Goal: Ask a question

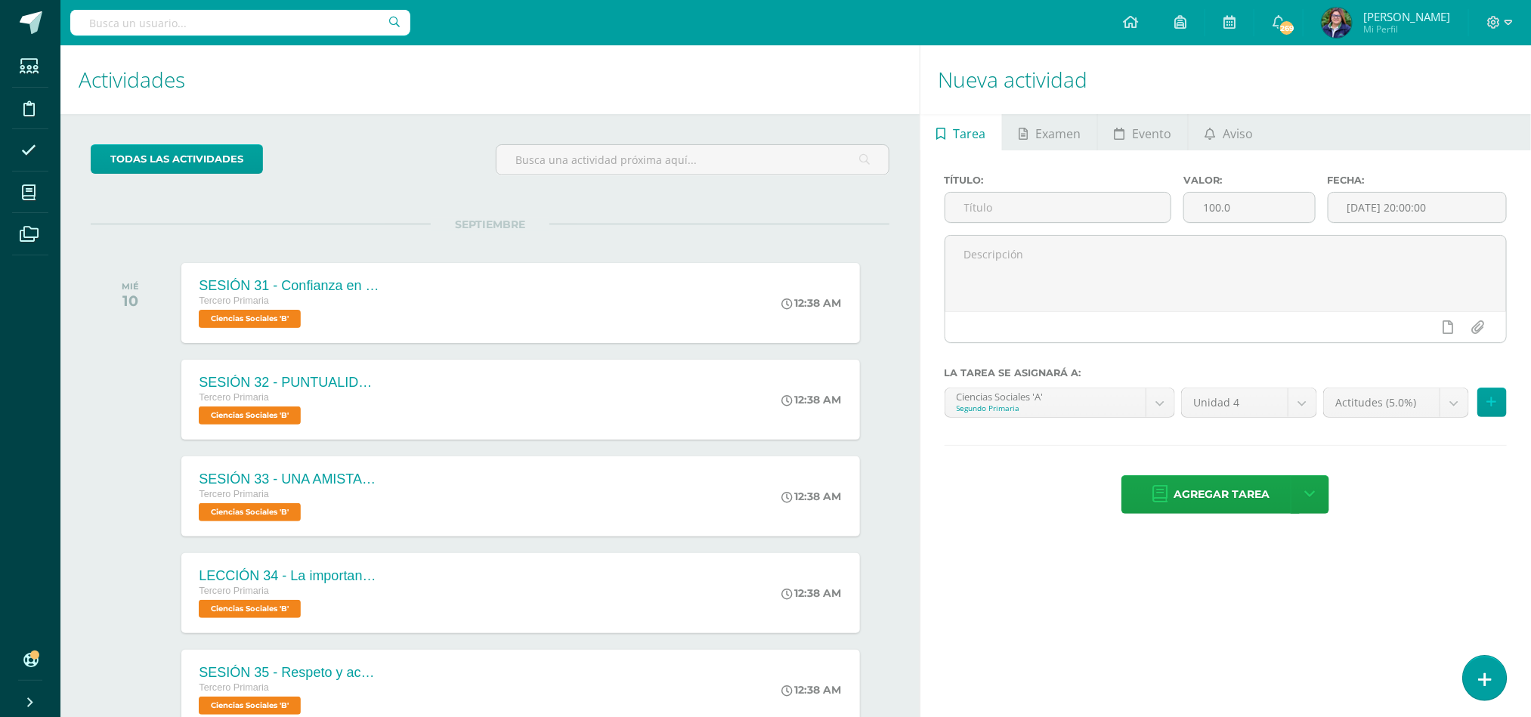
click at [1020, 452] on icon at bounding box center [1485, 679] width 14 height 17
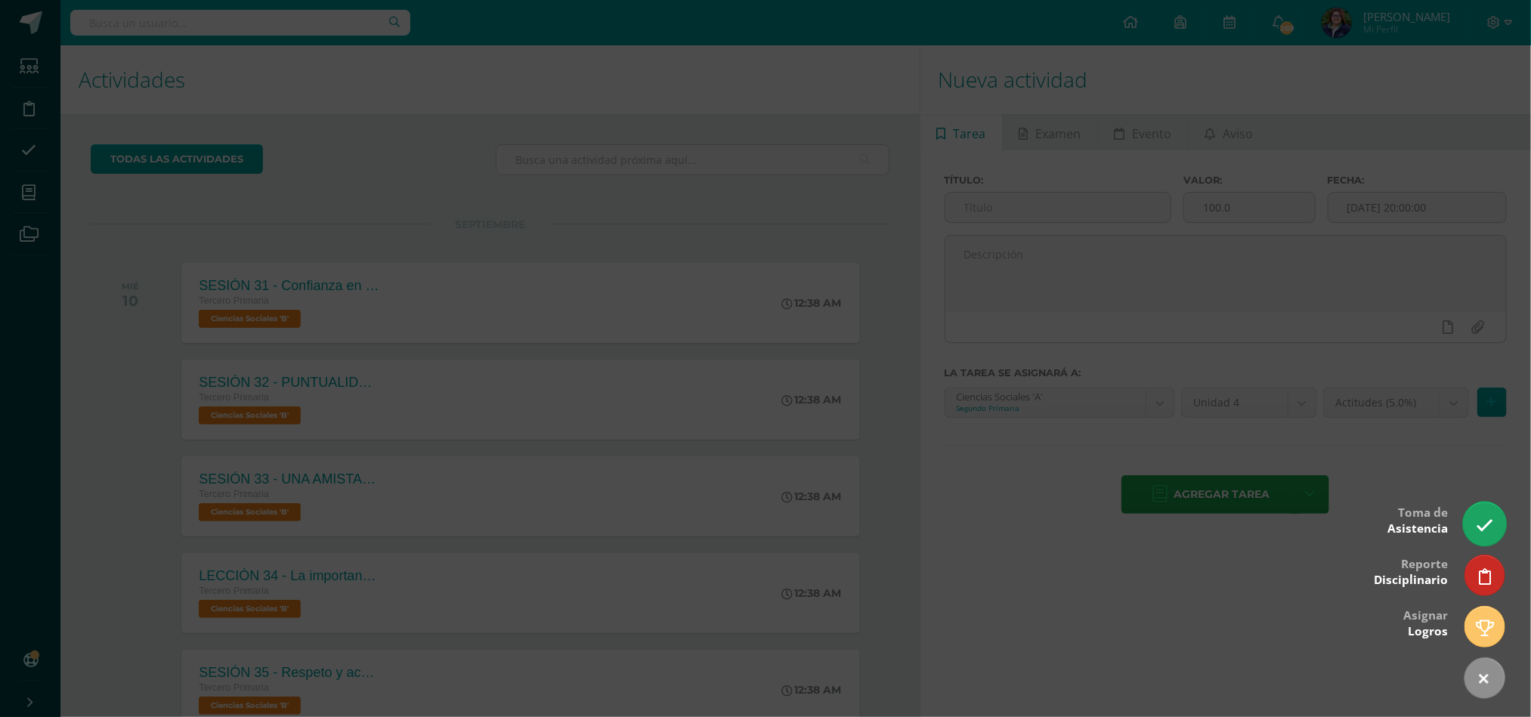
click at [1020, 452] on link at bounding box center [1484, 524] width 43 height 44
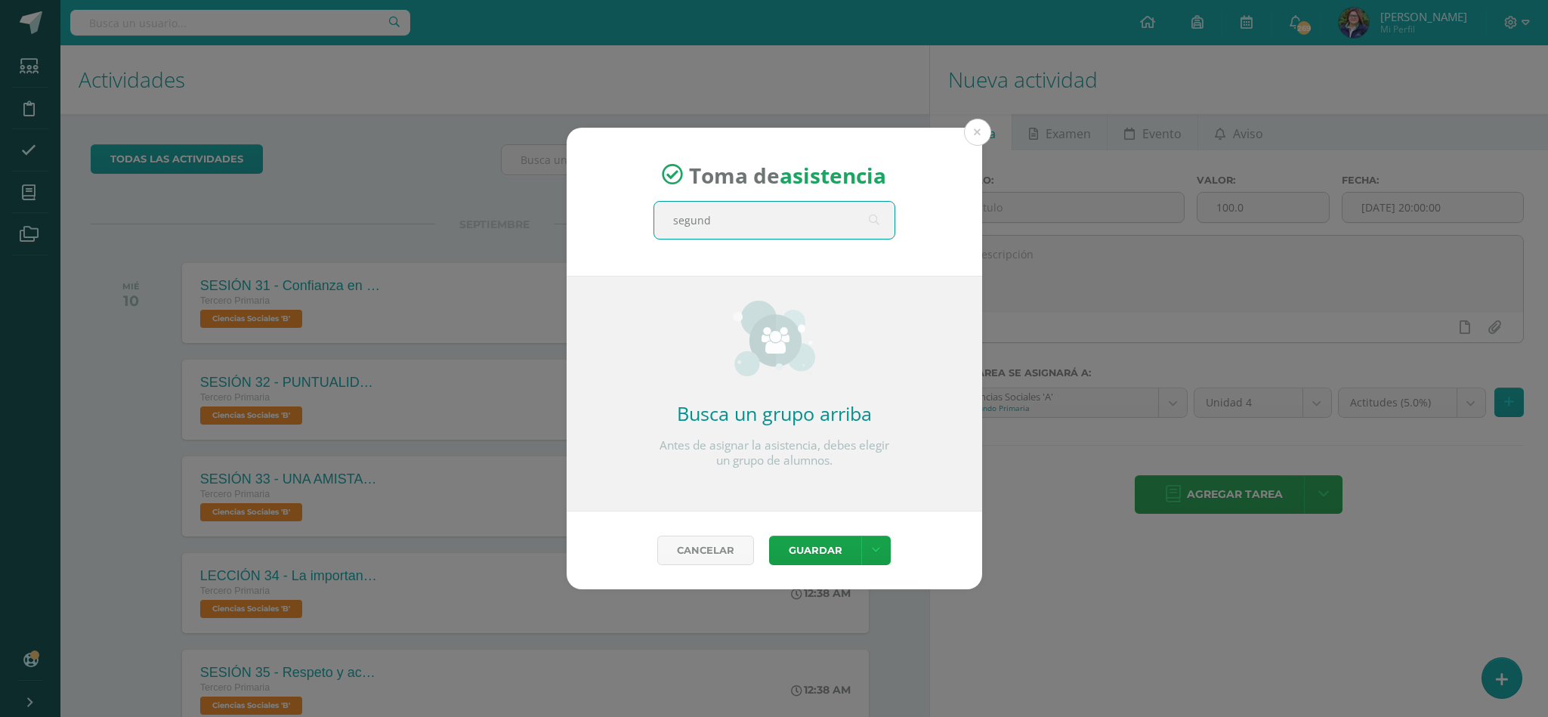
type input "segundo"
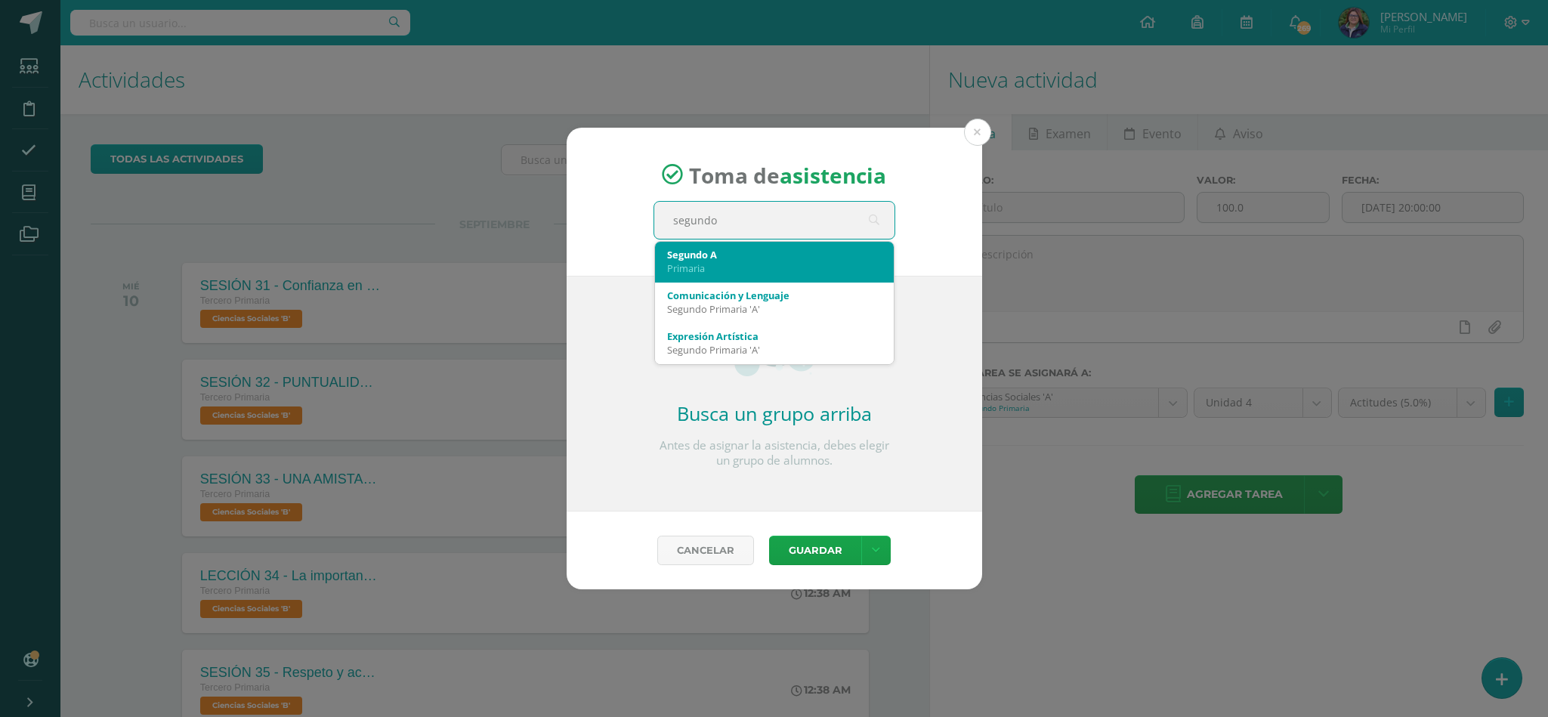
click at [769, 252] on div "Segundo A" at bounding box center [774, 255] width 215 height 14
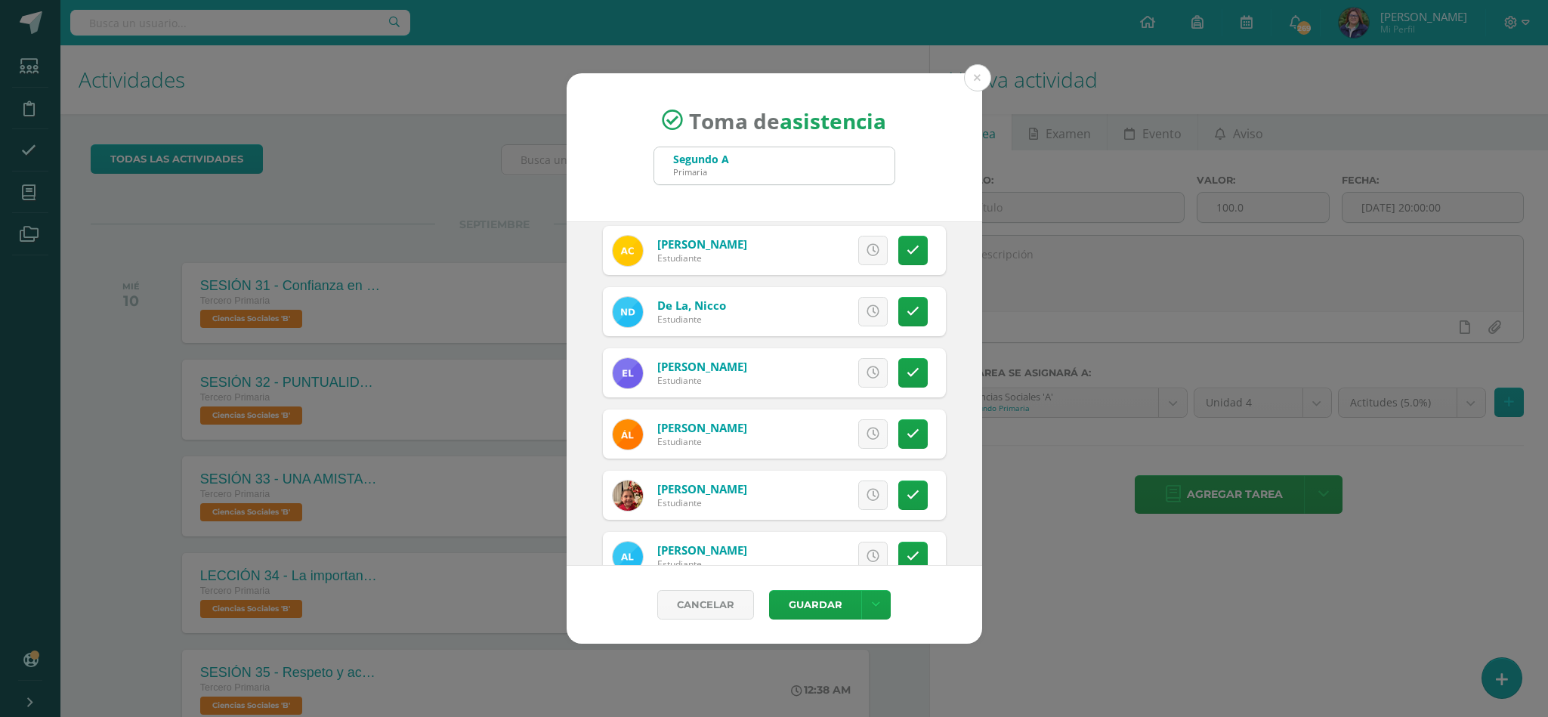
scroll to position [195, 0]
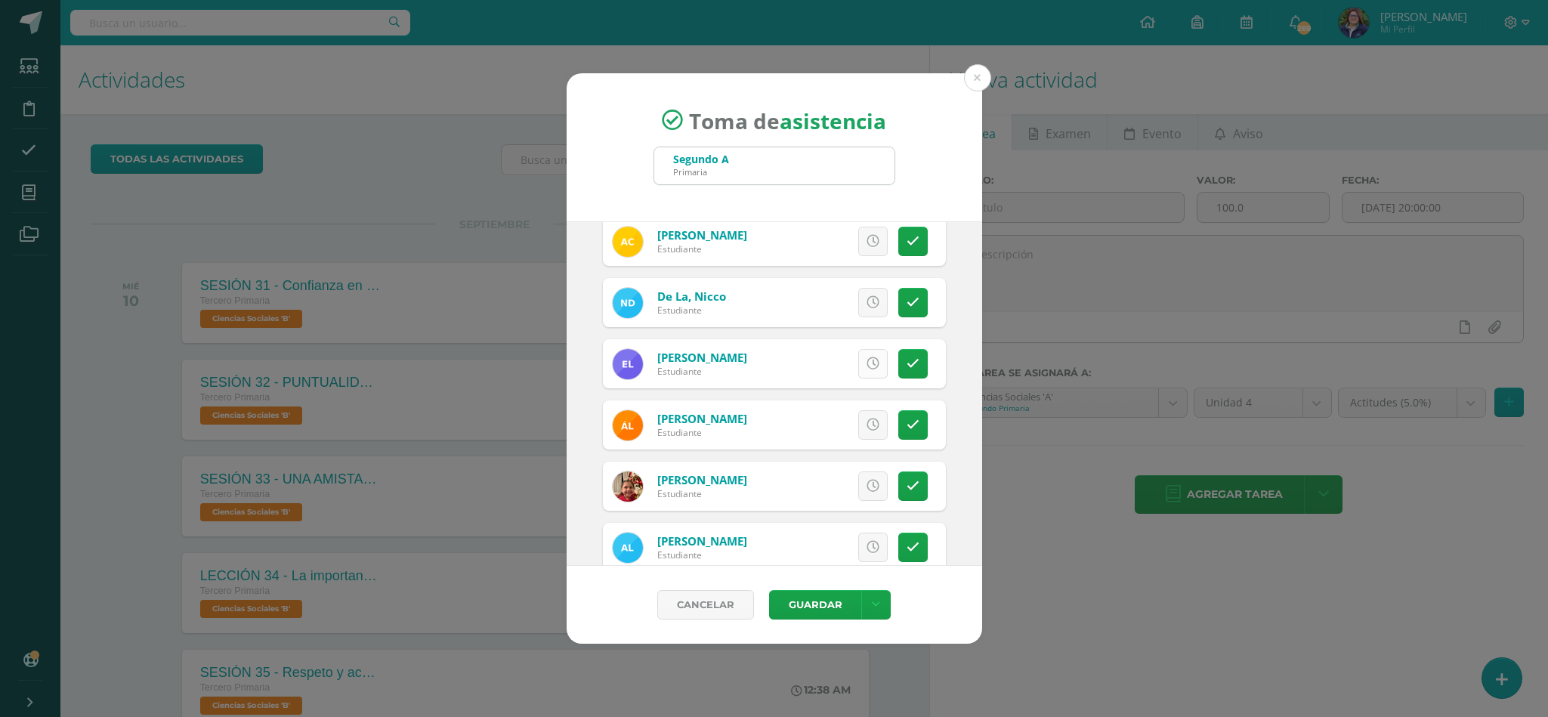
click at [867, 367] on icon at bounding box center [873, 363] width 13 height 13
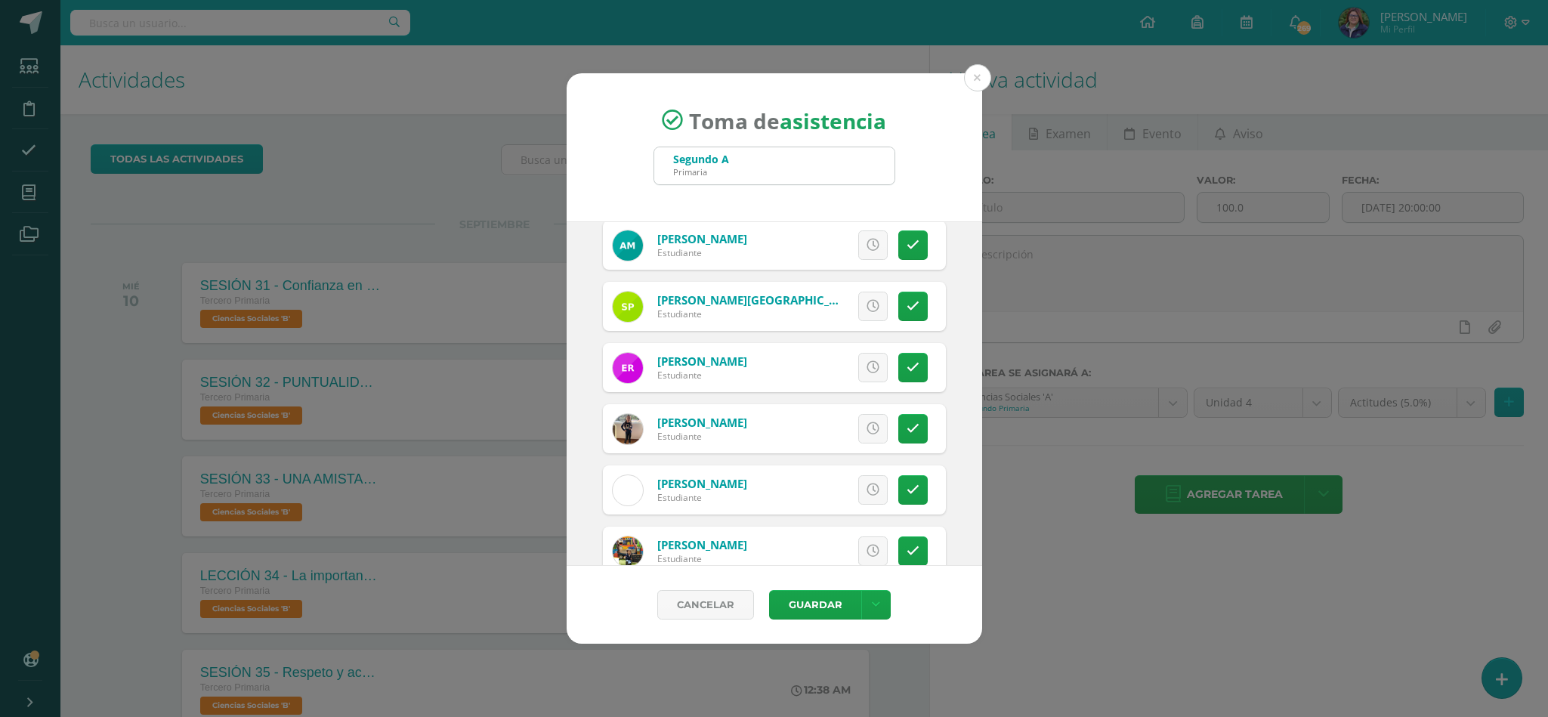
scroll to position [621, 0]
click at [907, 306] on icon at bounding box center [913, 304] width 13 height 13
click at [867, 250] on icon at bounding box center [873, 243] width 13 height 13
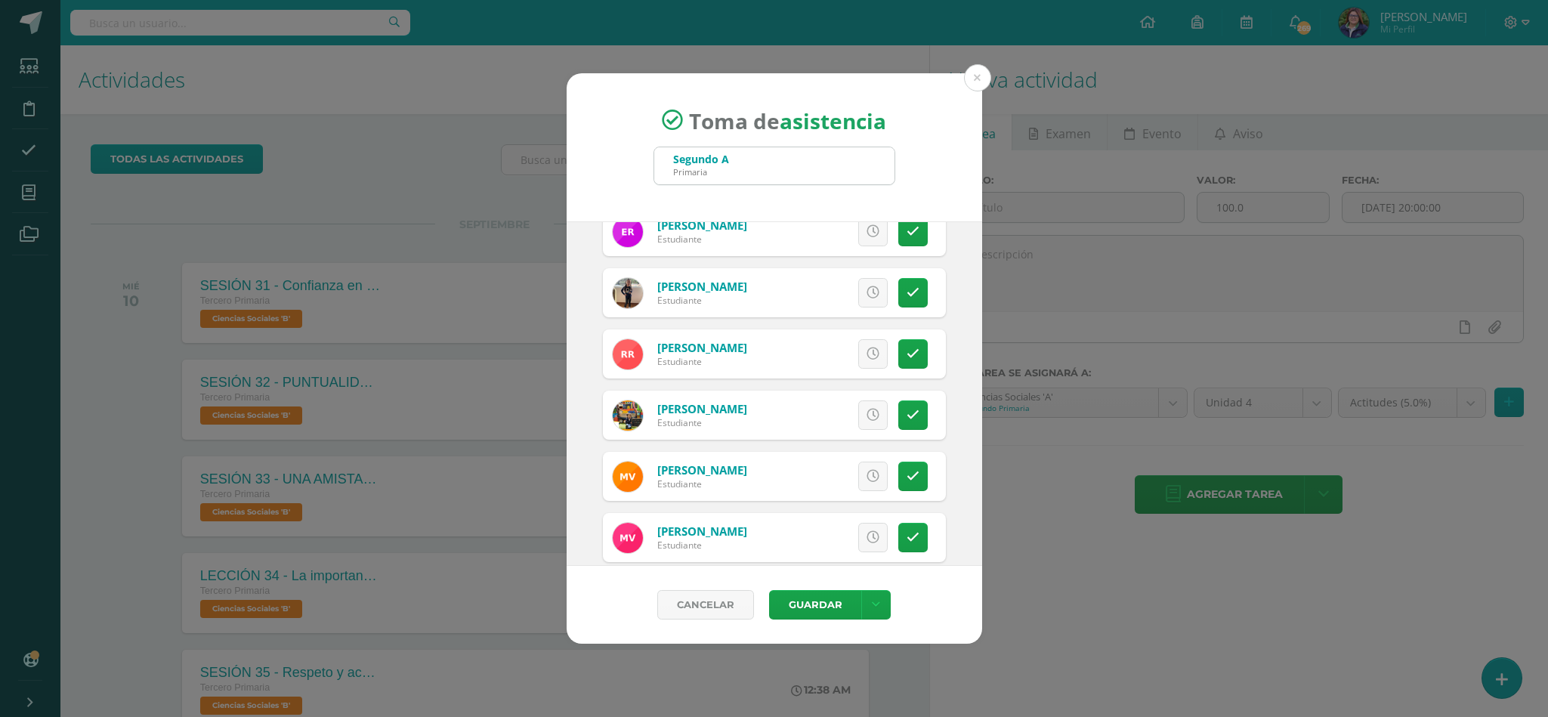
scroll to position [776, 0]
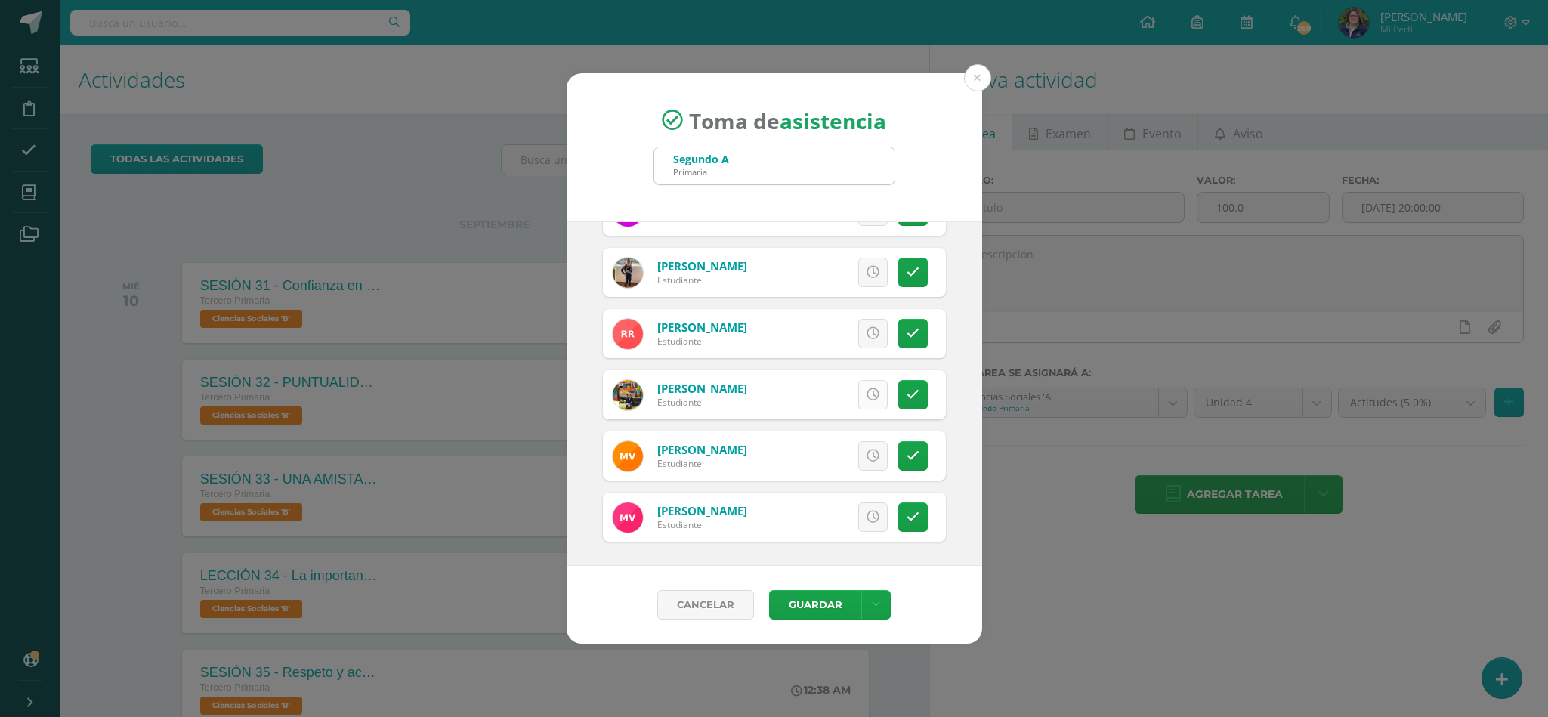
click at [858, 385] on link at bounding box center [872, 394] width 29 height 29
click at [821, 452] on button "Guardar" at bounding box center [815, 604] width 92 height 29
